Goal: Check status: Check status

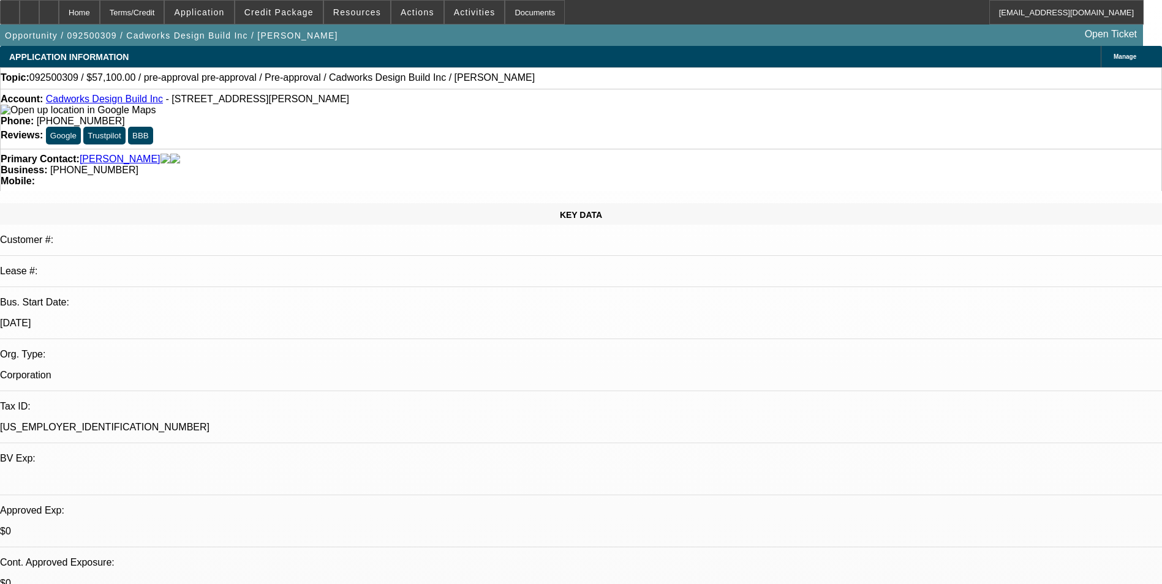
select select "0"
select select "2"
select select "0"
select select "1"
select select "2"
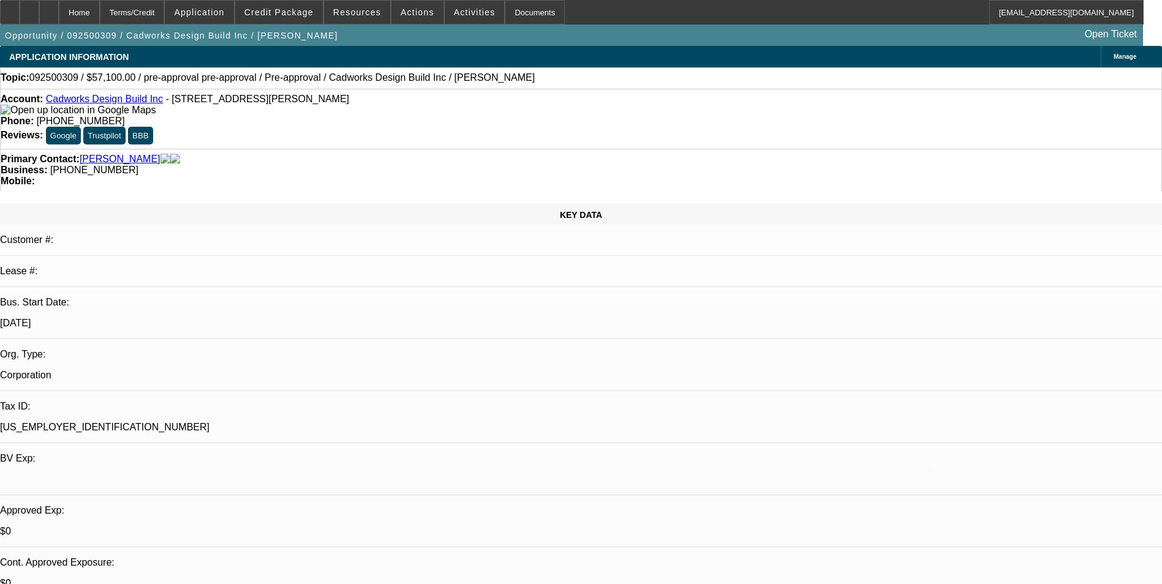
select select "6"
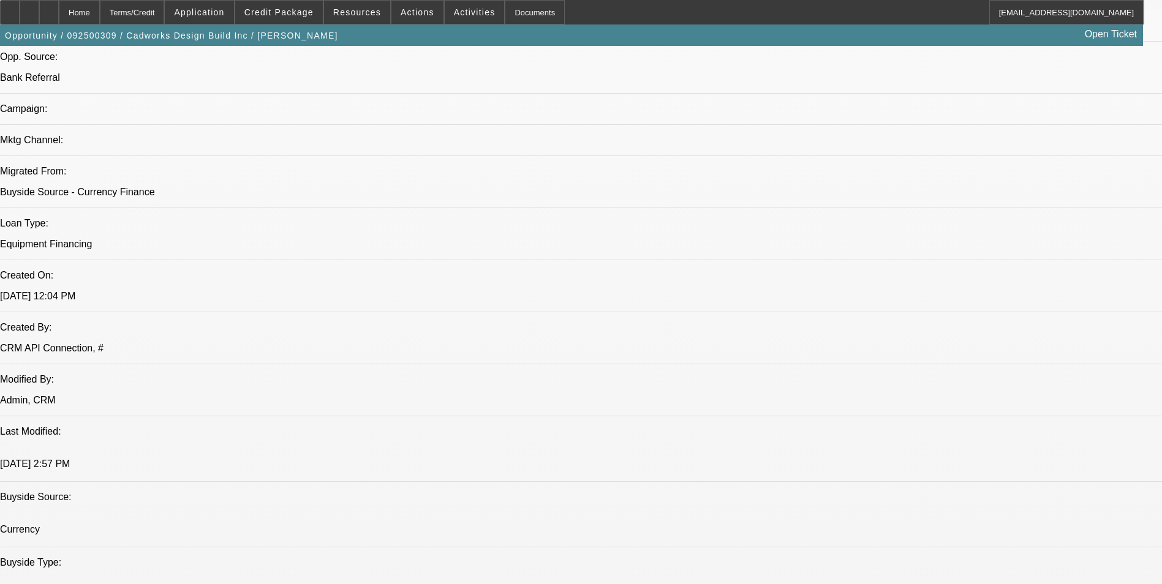
scroll to position [858, 0]
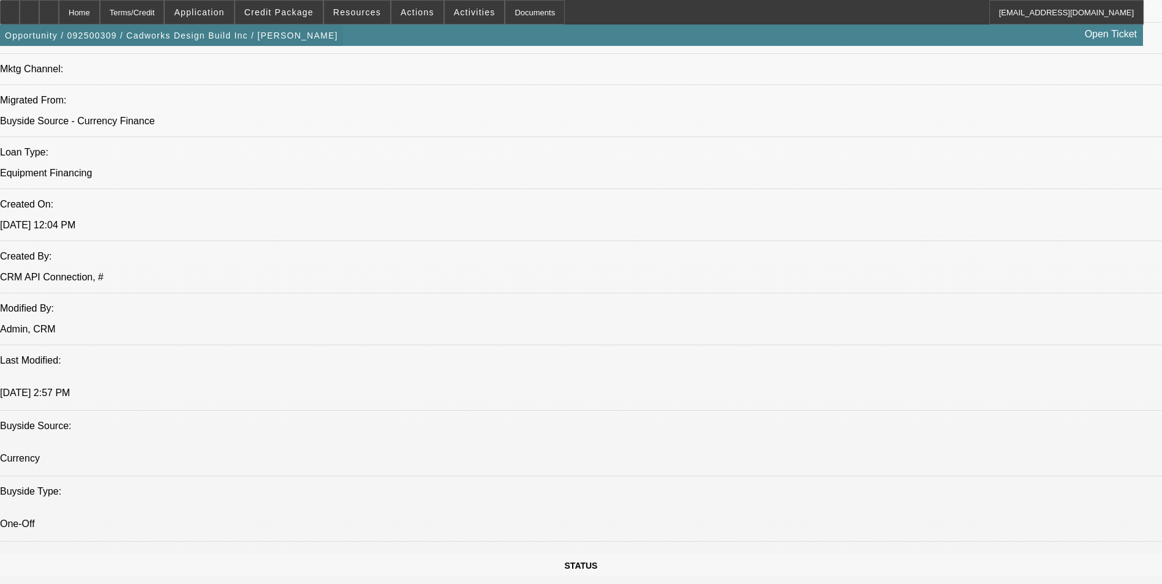
drag, startPoint x: 82, startPoint y: 15, endPoint x: 99, endPoint y: 32, distance: 23.8
click at [59, 15] on div at bounding box center [49, 12] width 20 height 25
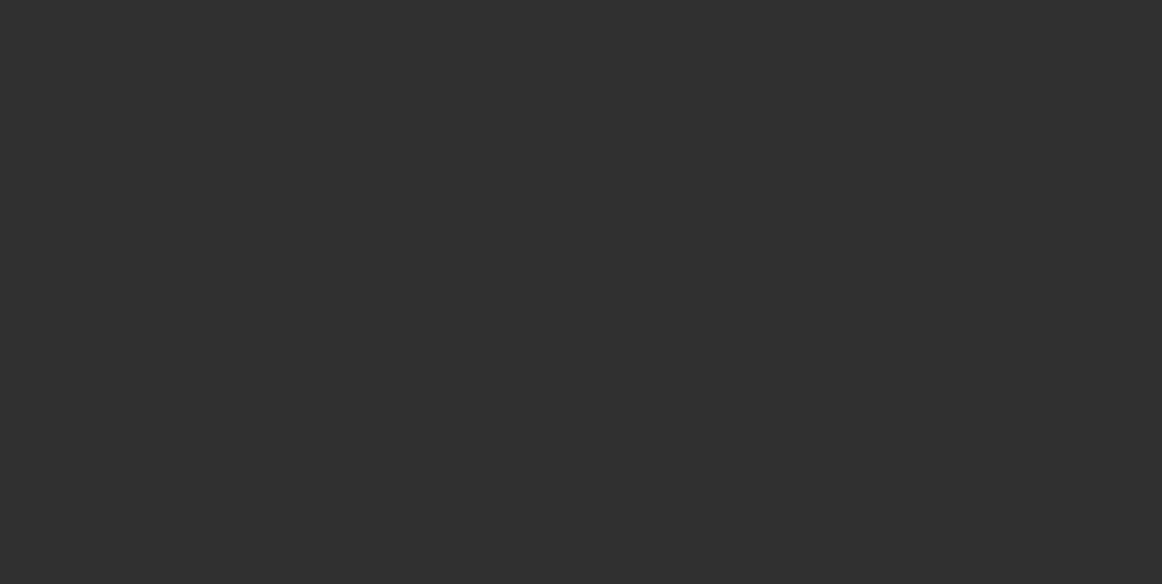
select select "0"
select select "2"
select select "0"
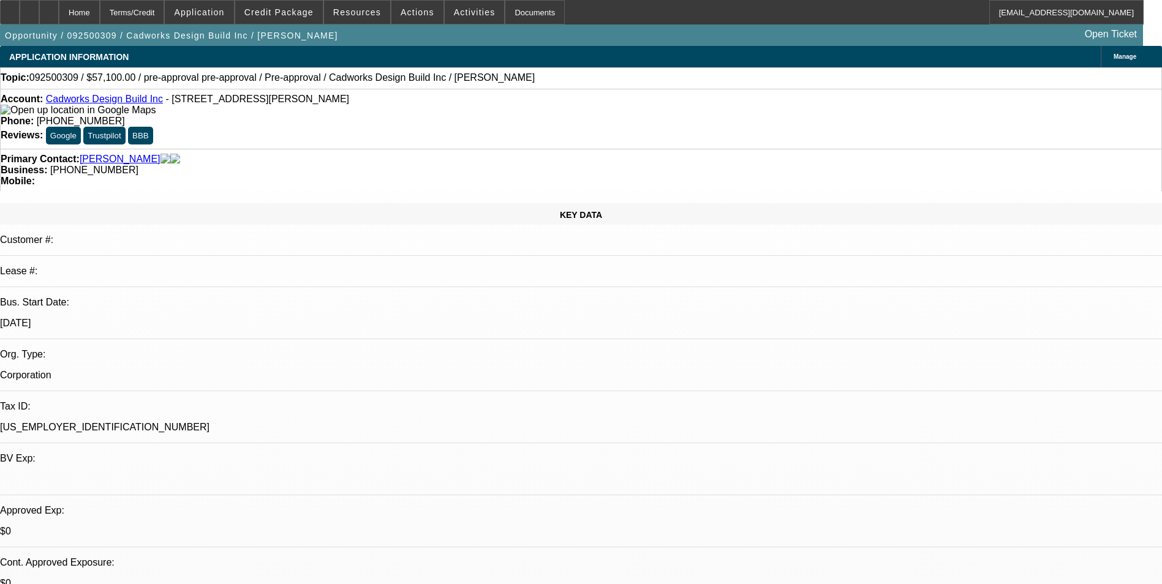
select select "1"
select select "2"
select select "6"
click at [271, 13] on span "Credit Package" at bounding box center [278, 12] width 69 height 10
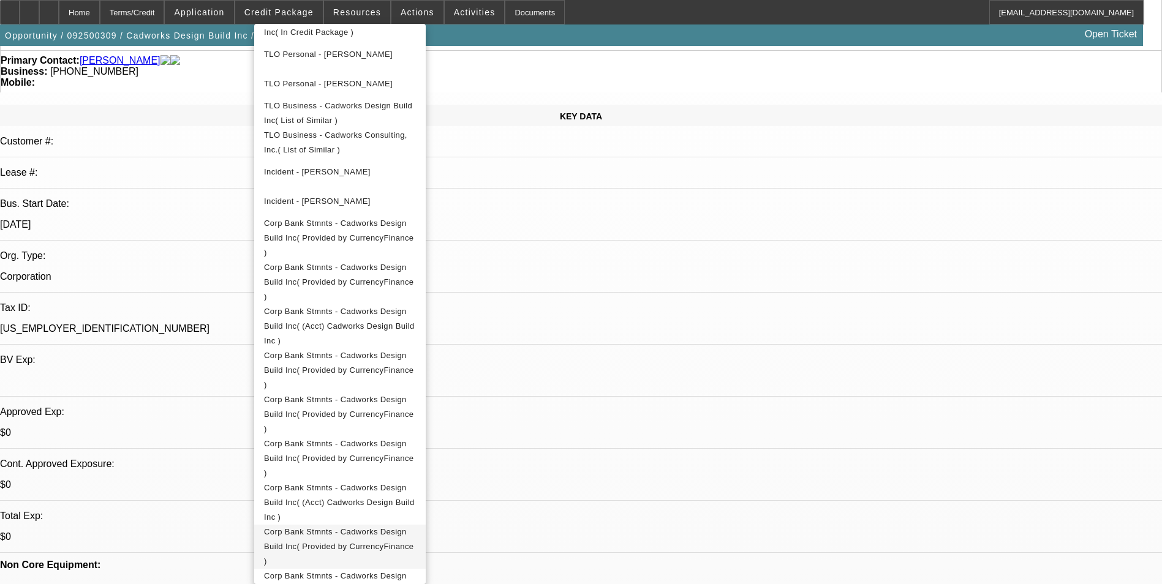
scroll to position [123, 0]
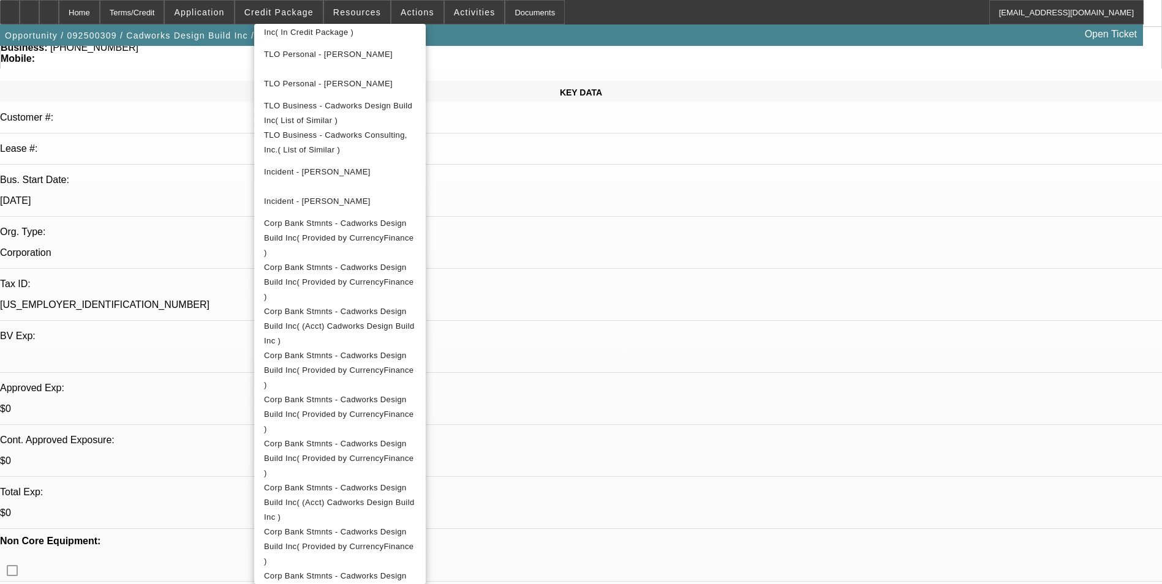
click at [187, 404] on div at bounding box center [581, 292] width 1162 height 584
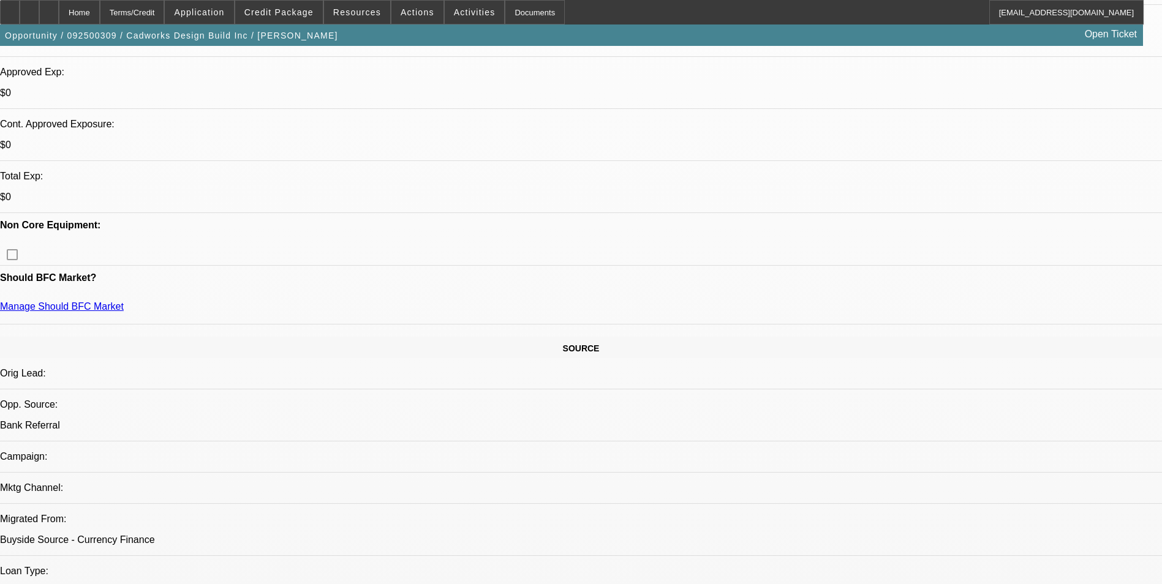
scroll to position [429, 0]
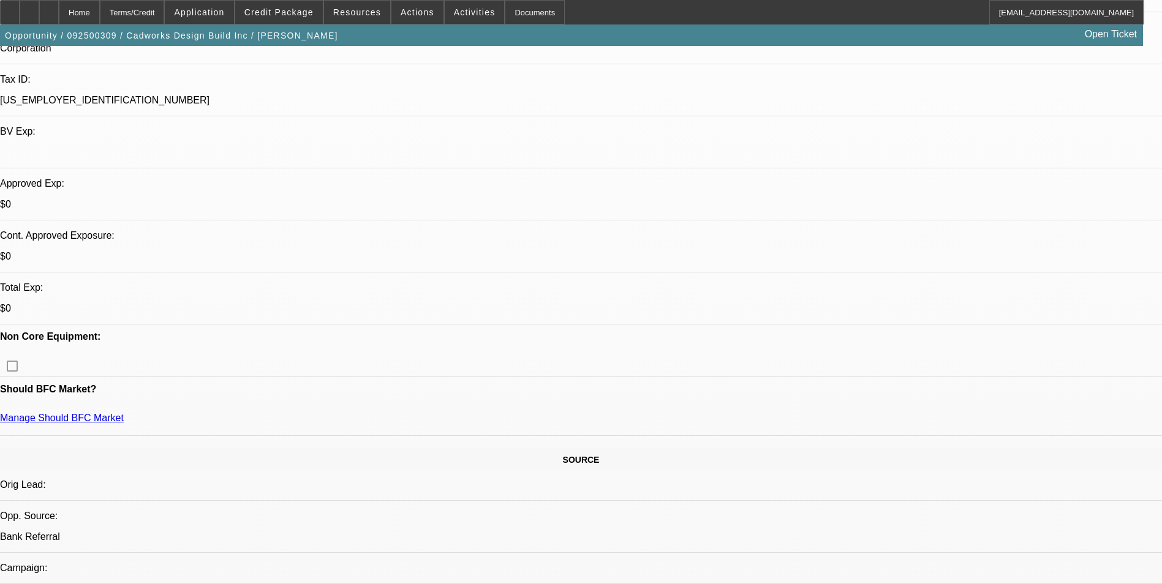
scroll to position [306, 0]
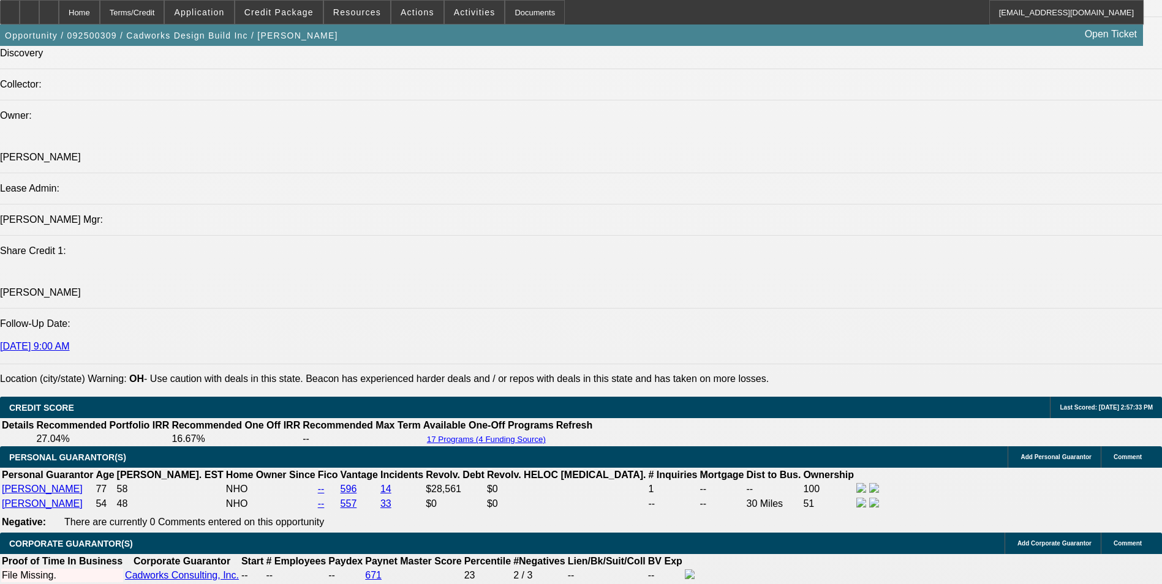
scroll to position [1348, 0]
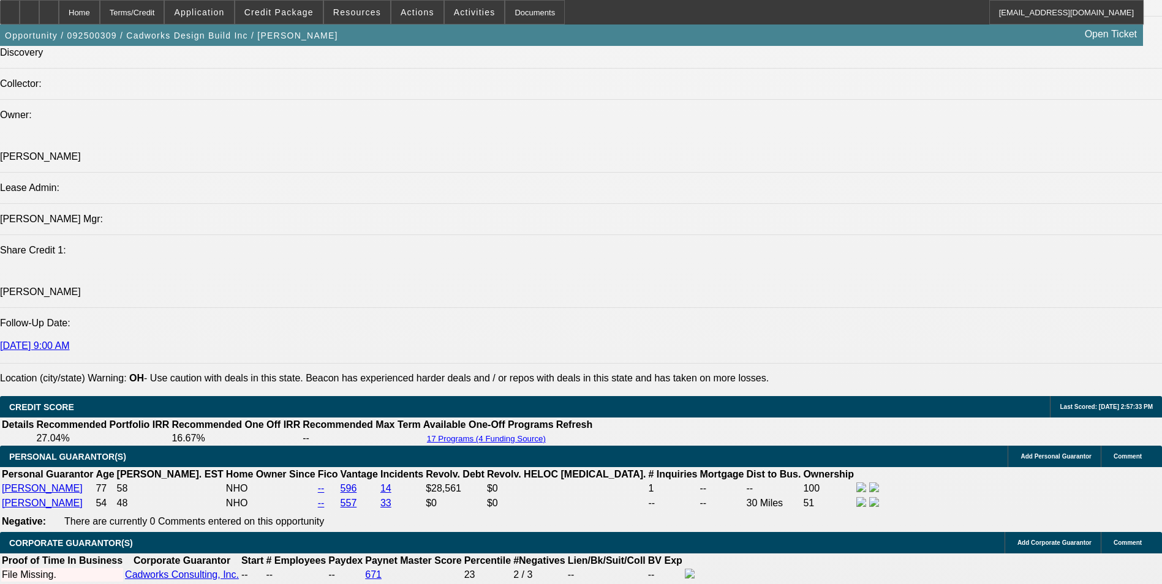
scroll to position [1286, 0]
